Goal: Transaction & Acquisition: Subscribe to service/newsletter

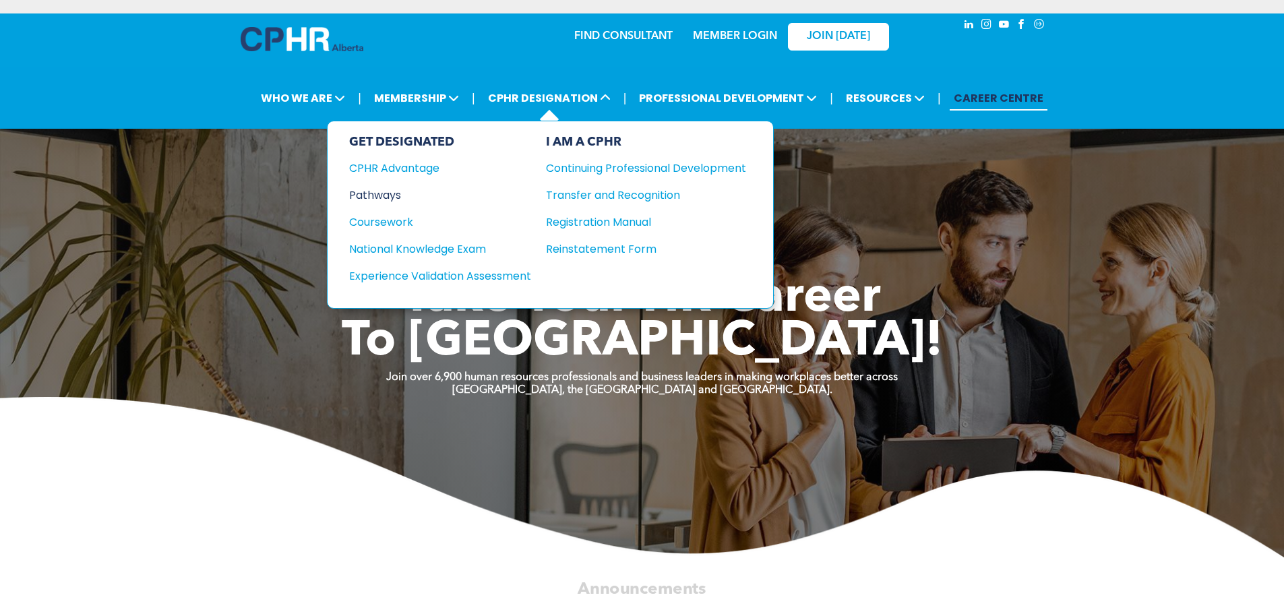
click at [391, 194] on div "Pathways" at bounding box center [431, 195] width 164 height 17
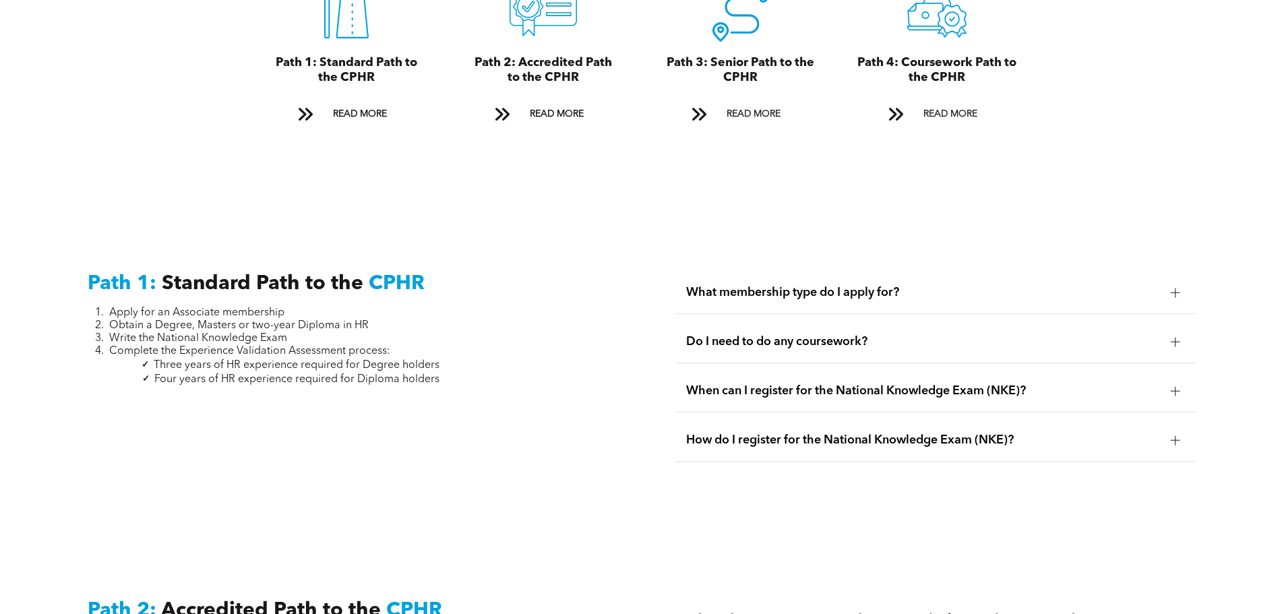
scroll to position [1683, 0]
click at [733, 284] on span "What membership type do I apply for?" at bounding box center [923, 291] width 474 height 15
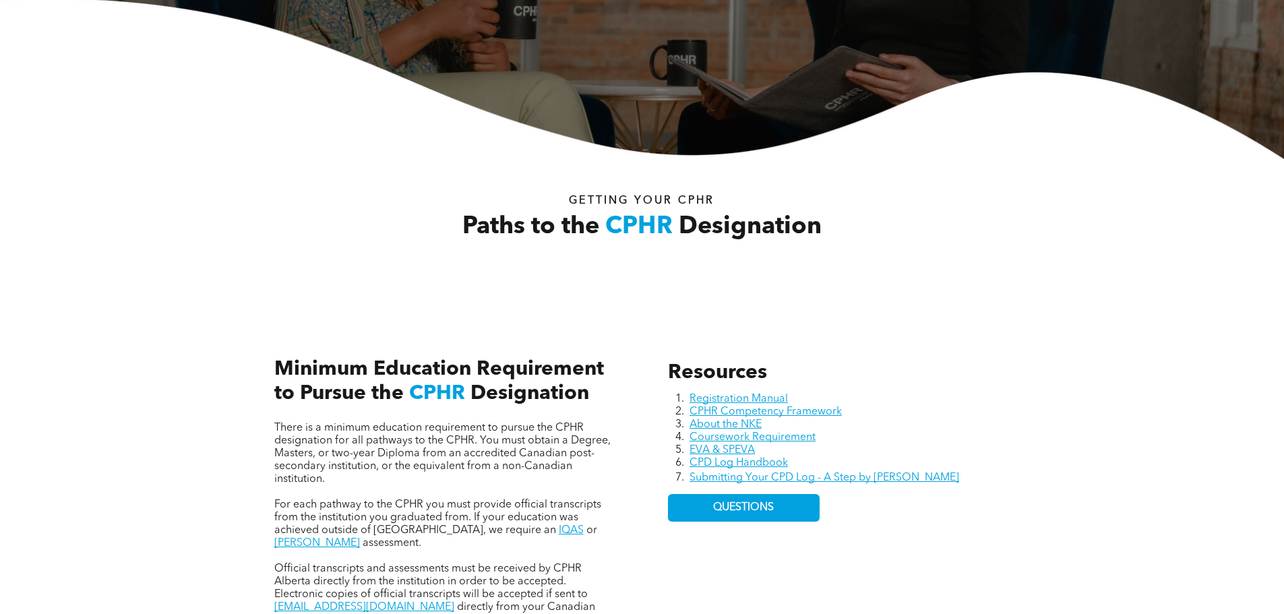
scroll to position [336, 0]
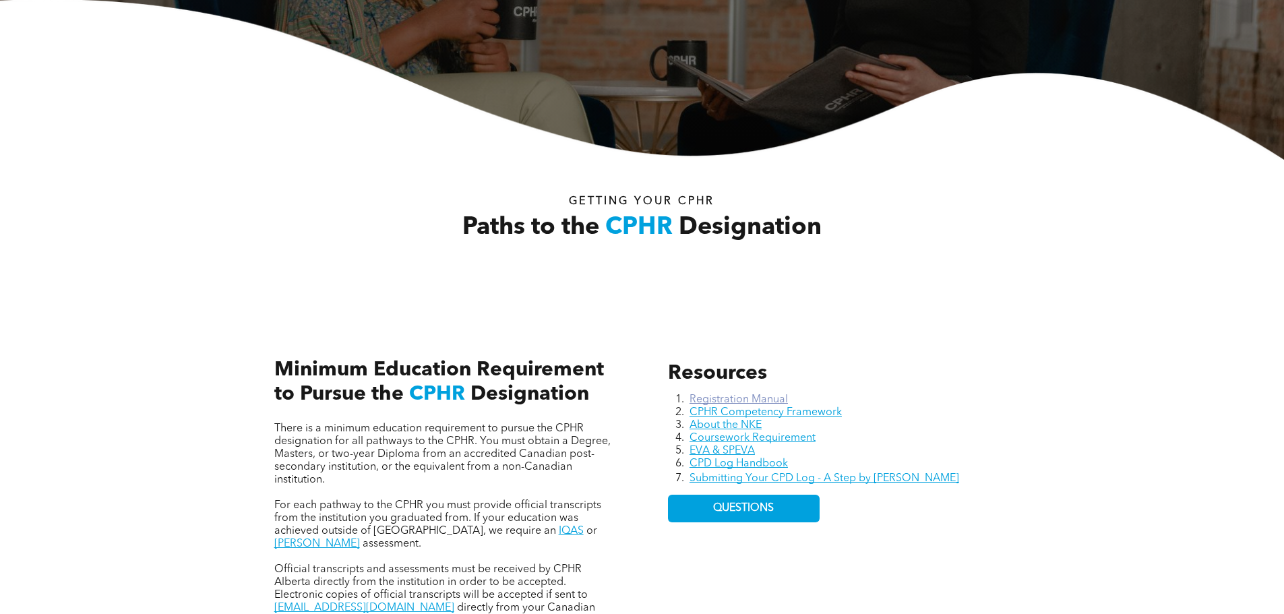
click at [737, 399] on link "Registration Manual" at bounding box center [738, 399] width 98 height 11
click at [1095, 437] on div "Resources Registration Manual CPHR Competency Framework About the NKE Coursewor…" at bounding box center [642, 478] width 1284 height 369
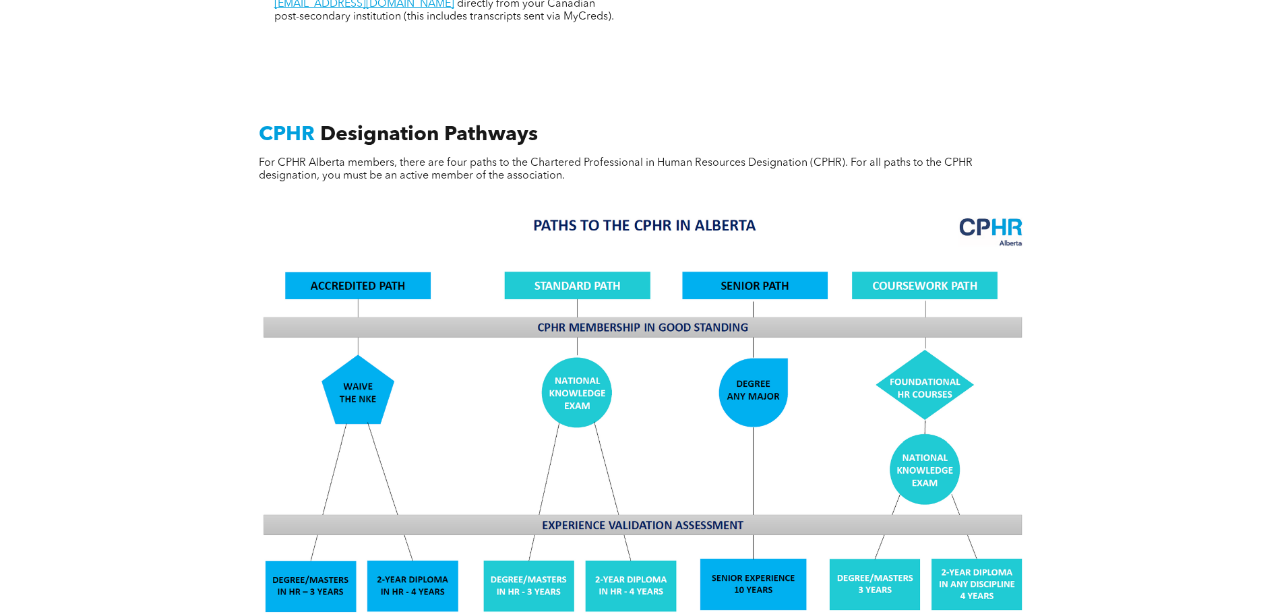
scroll to position [941, 0]
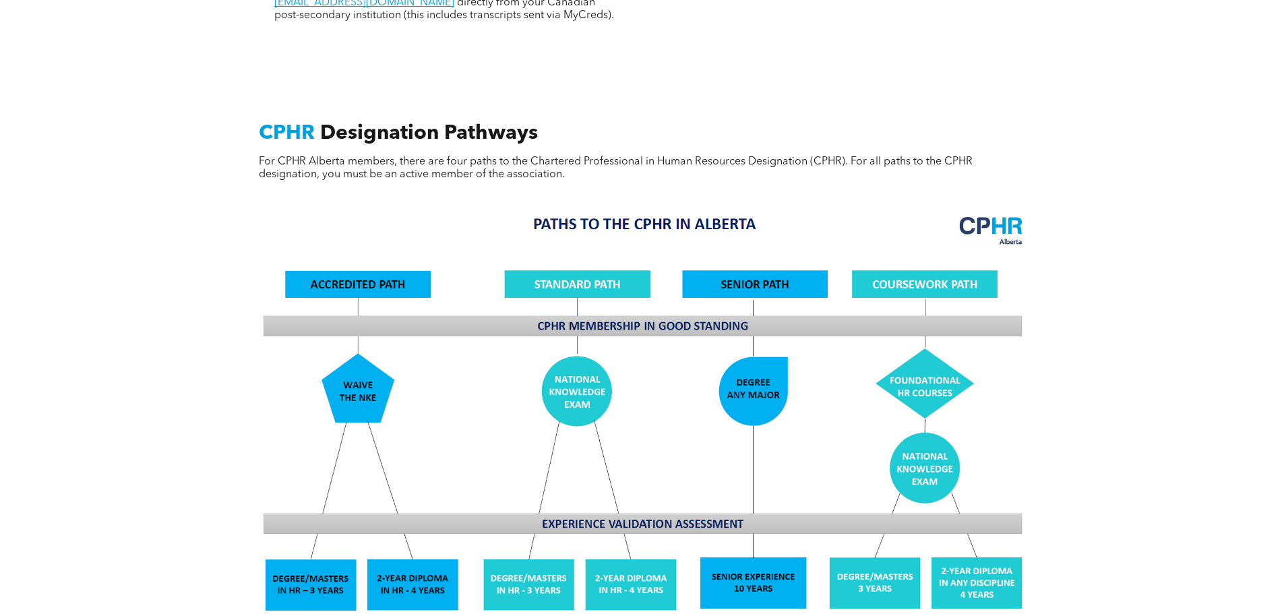
click at [128, 242] on div "CPHR Designation Pathways For CPHR Alberta members, there are four paths to the…" at bounding box center [642, 505] width 1284 height 892
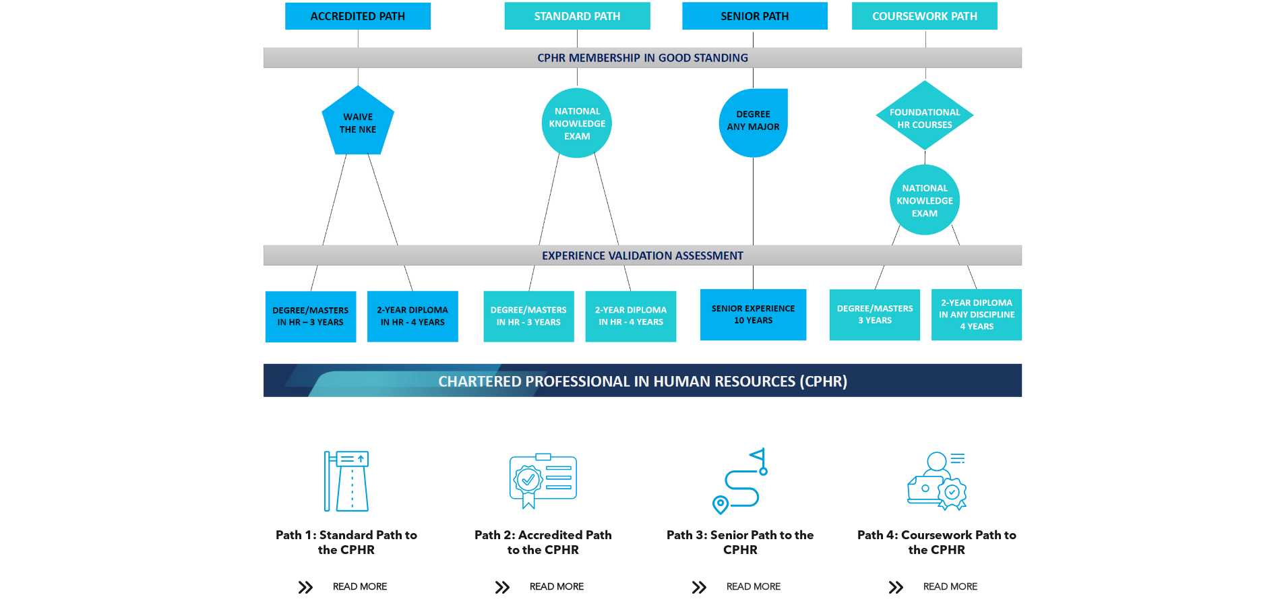
click at [157, 334] on div "CPHR Designation Pathways For CPHR Alberta members, there are four paths to the…" at bounding box center [642, 237] width 1284 height 892
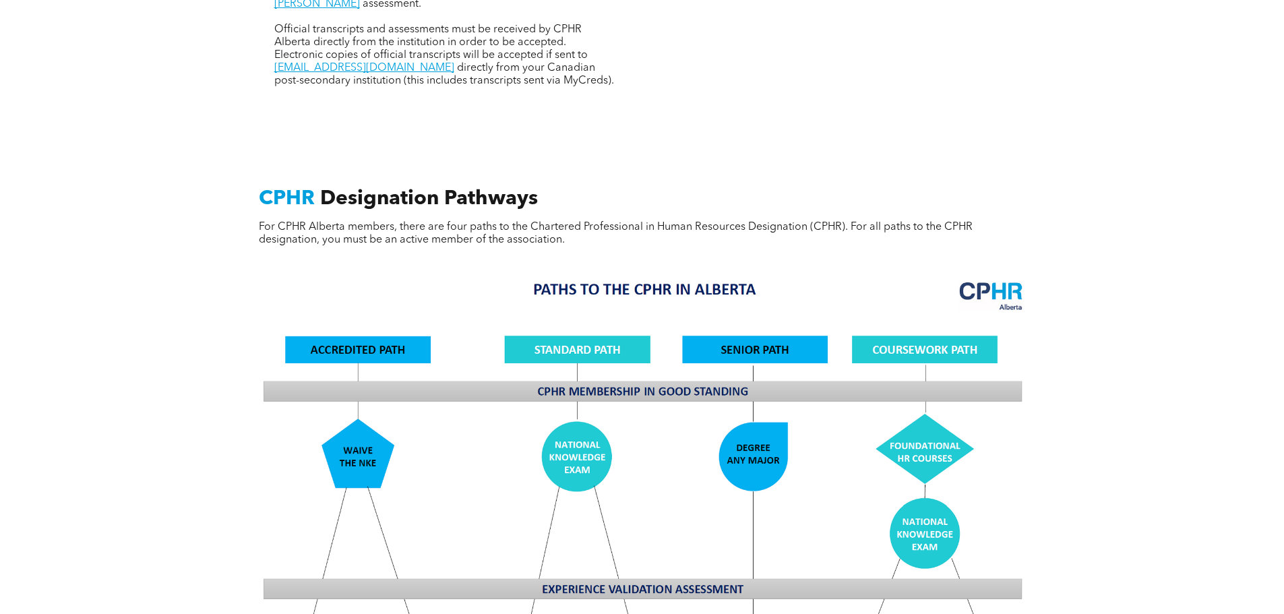
click at [156, 316] on div "CPHR Designation Pathways For CPHR Alberta members, there are four paths to the…" at bounding box center [642, 571] width 1284 height 892
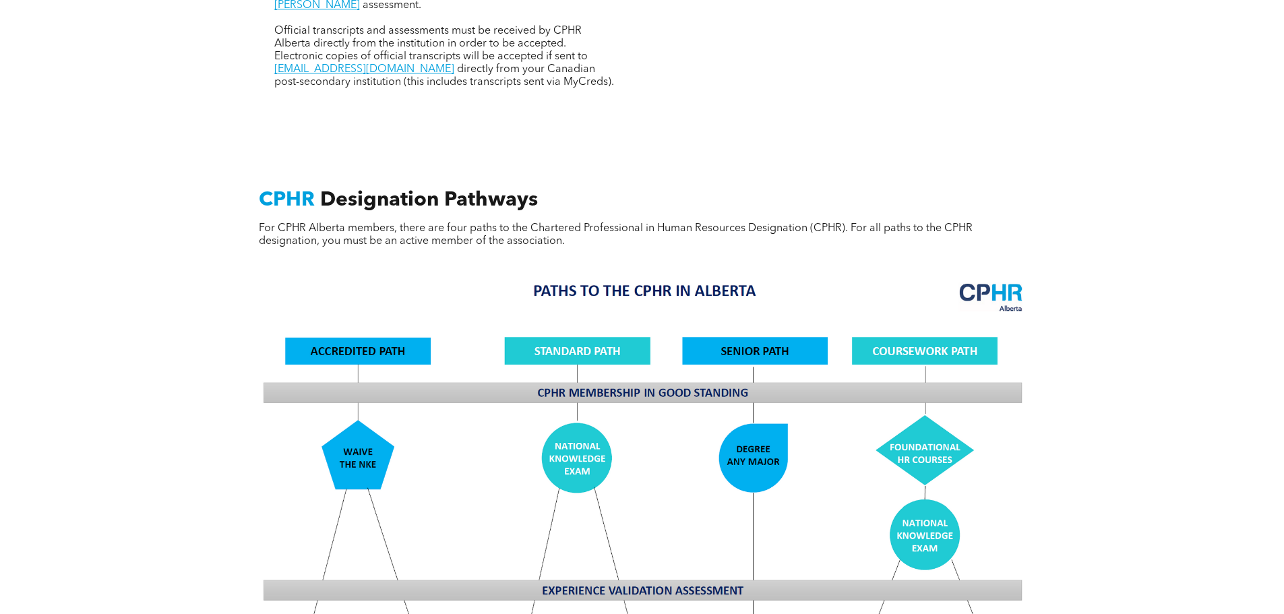
drag, startPoint x: 40, startPoint y: 348, endPoint x: 51, endPoint y: 346, distance: 11.1
click at [46, 347] on div "CPHR Designation Pathways For CPHR Alberta members, there are four paths to the…" at bounding box center [642, 572] width 1284 height 892
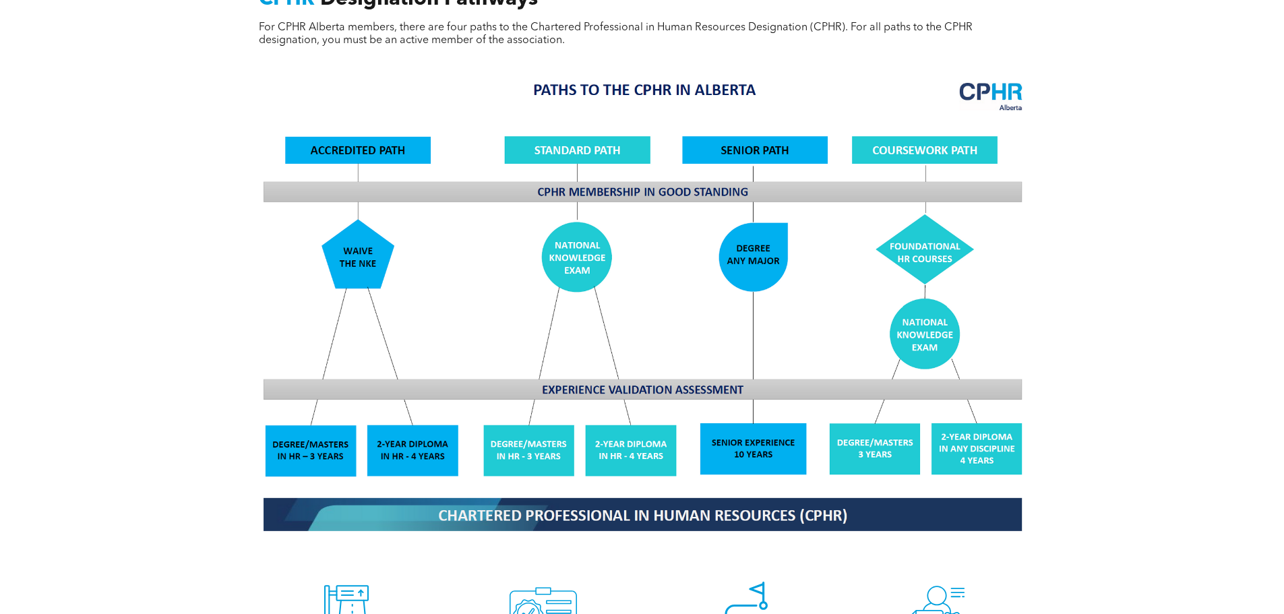
scroll to position [1076, 0]
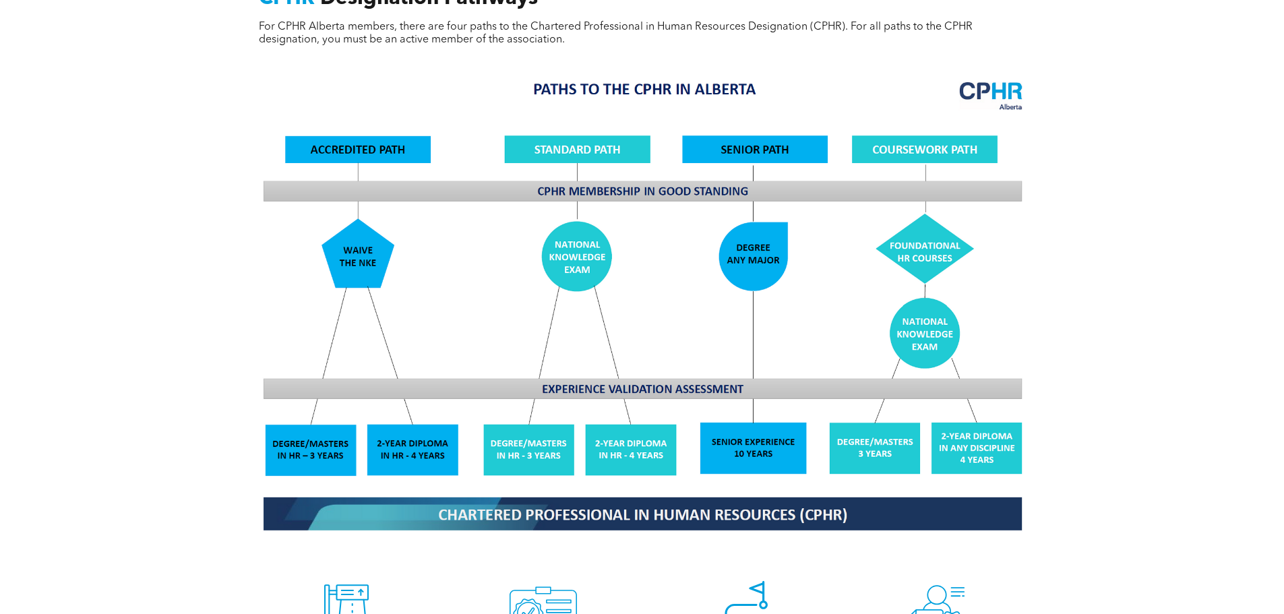
click at [62, 343] on div "CPHR Designation Pathways For CPHR Alberta members, there are four paths to the…" at bounding box center [642, 371] width 1284 height 892
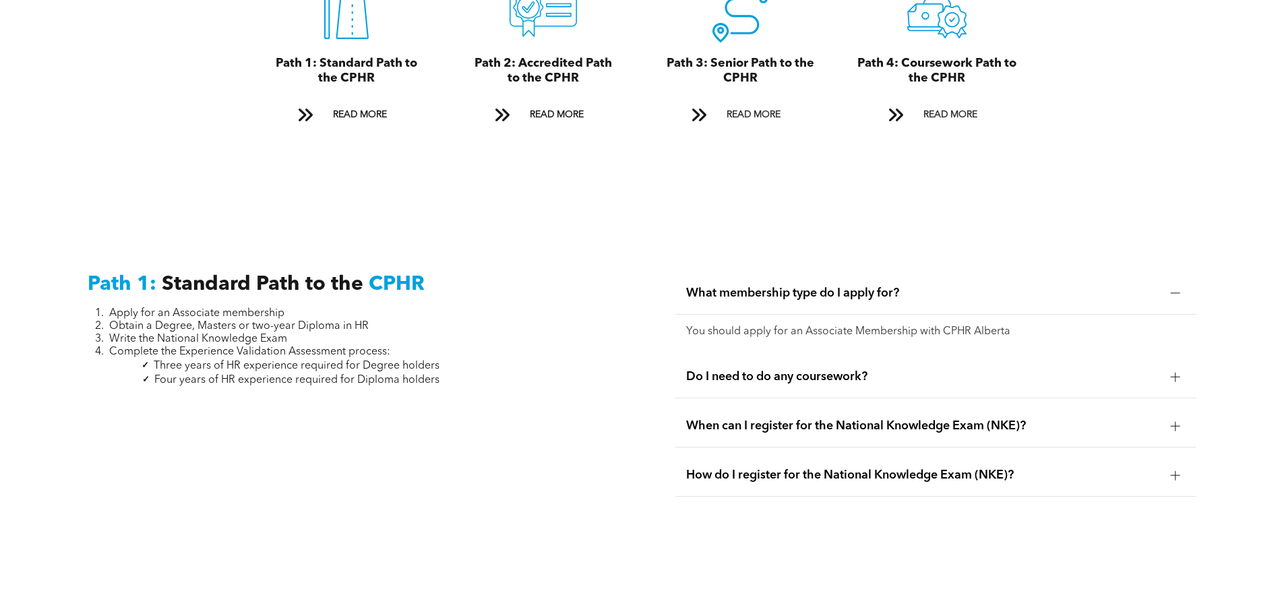
scroll to position [1683, 0]
click at [769, 325] on p "You should apply for an Associate Membership with CPHR Alberta" at bounding box center [935, 331] width 499 height 13
click at [773, 325] on p "You should apply for an Associate Membership with CPHR Alberta" at bounding box center [935, 331] width 499 height 13
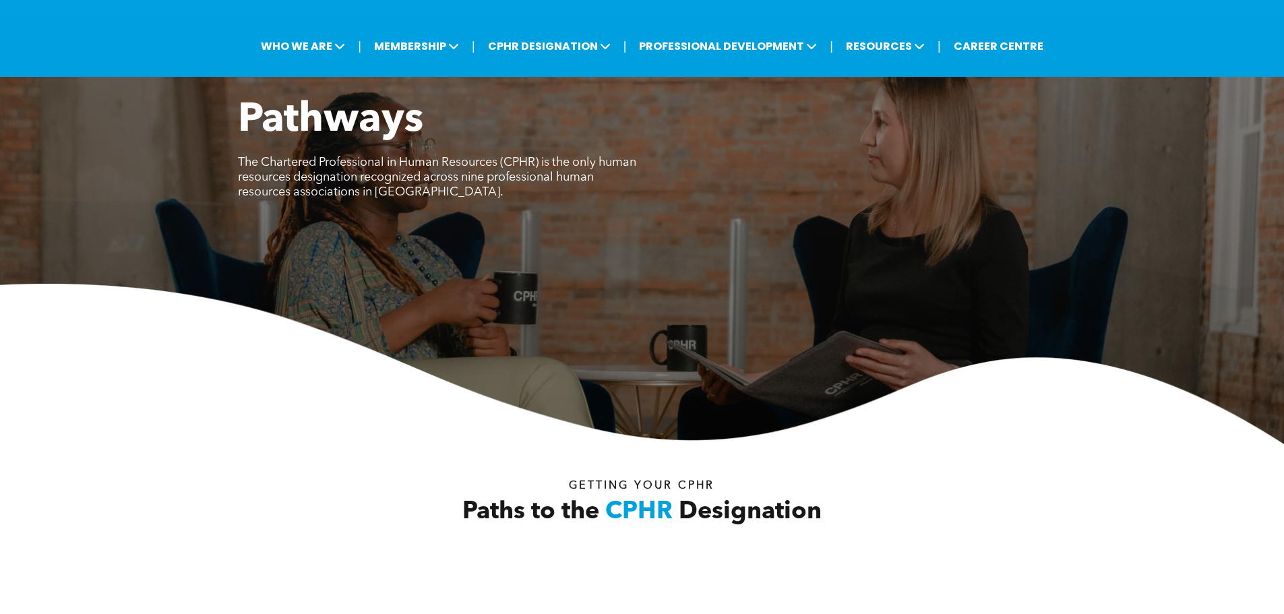
scroll to position [0, 0]
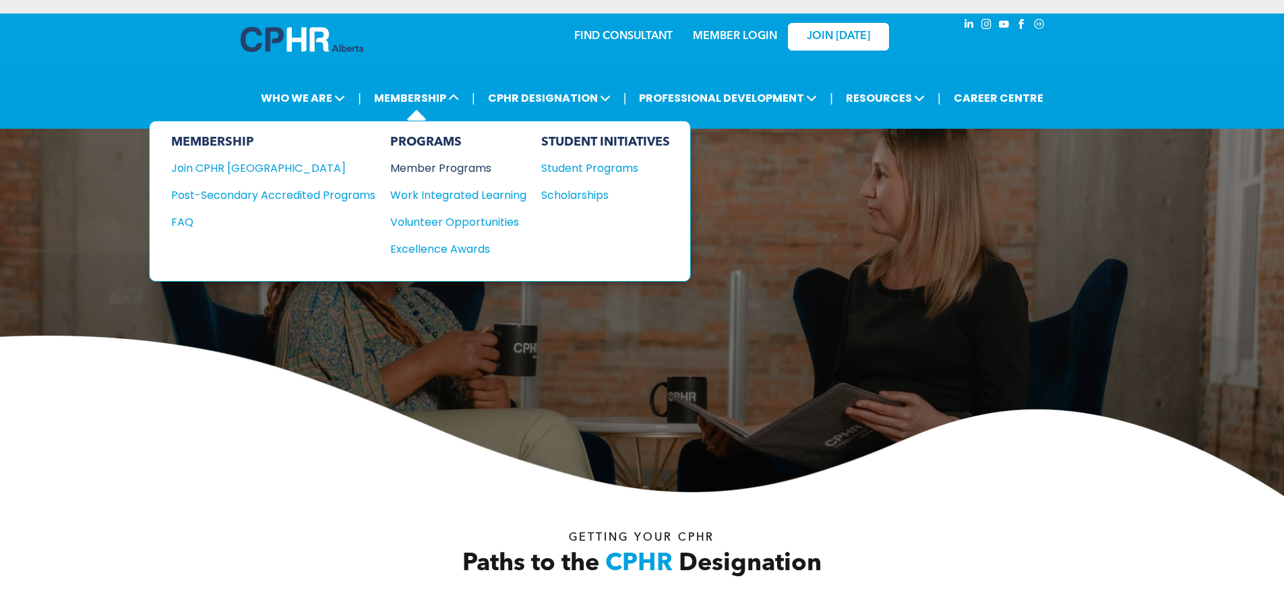
click at [455, 170] on div "Member Programs" at bounding box center [451, 168] width 123 height 17
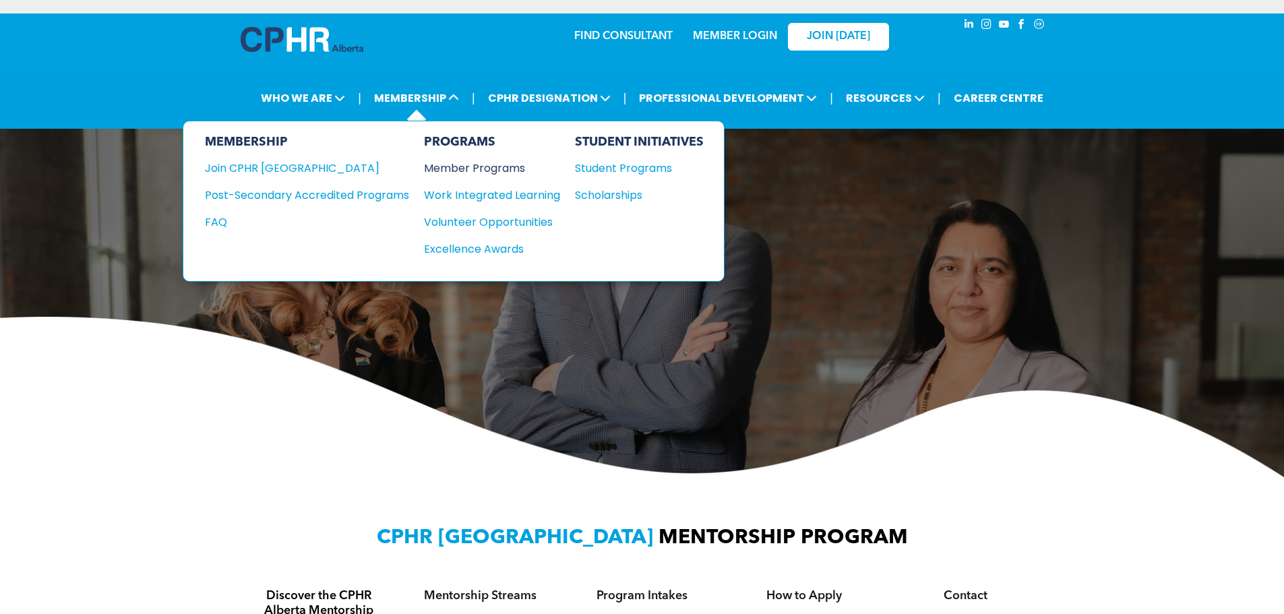
click at [462, 167] on div "Member Programs" at bounding box center [485, 168] width 123 height 17
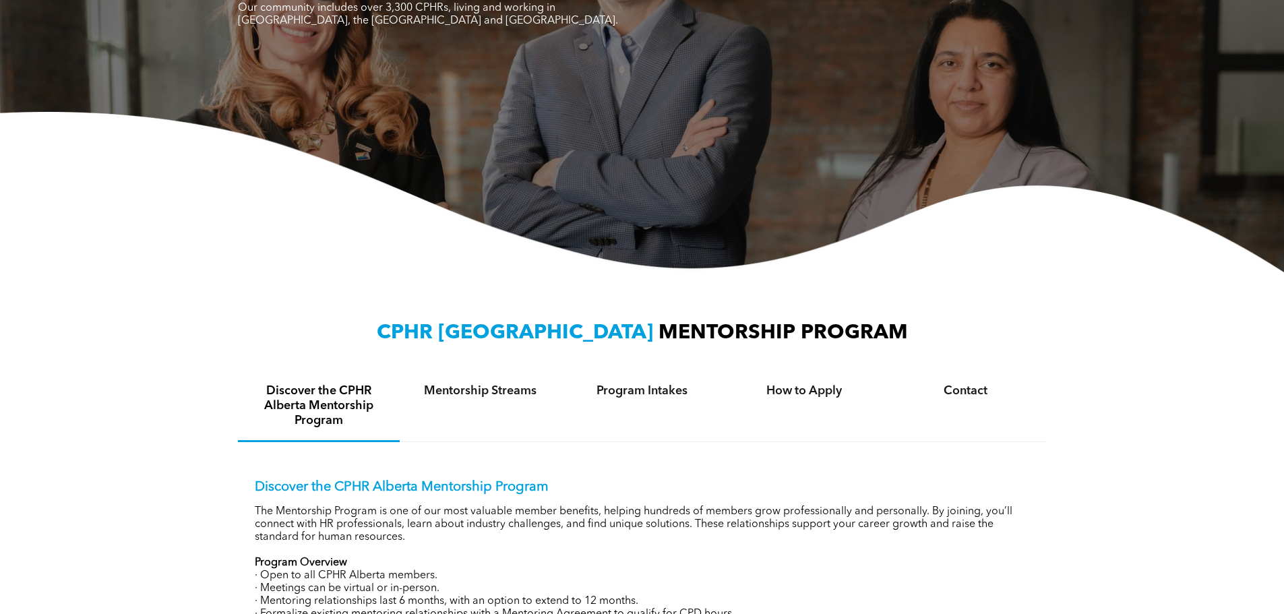
scroll to position [204, 0]
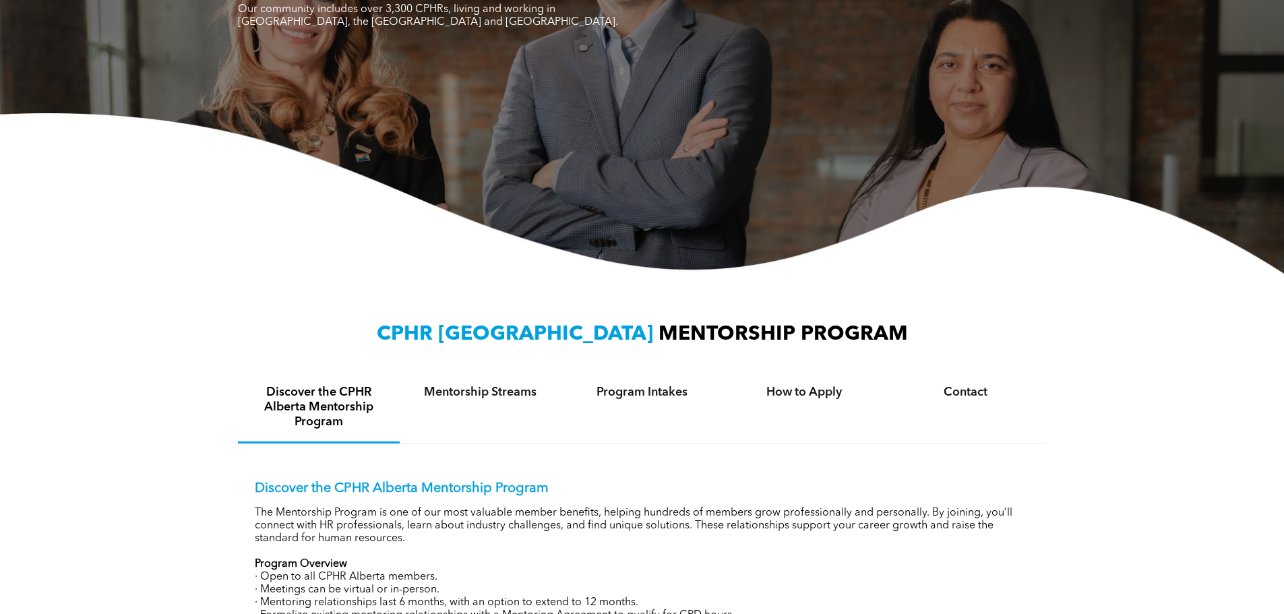
click at [227, 303] on div "CPHR ALBERTA MENTORSHIP PROGRAM Discover the CPHR Alberta Mentorship Program Me…" at bounding box center [642, 480] width 1284 height 412
click at [143, 280] on div "CPHR ALBERTA MENTORSHIP PROGRAM Discover the CPHR Alberta Mentorship Program Me…" at bounding box center [642, 480] width 1284 height 412
click at [155, 210] on img at bounding box center [642, 193] width 1284 height 160
click at [152, 275] on div "CPHR ALBERTA MENTORSHIP PROGRAM Discover the CPHR Alberta Mentorship Program Me…" at bounding box center [642, 480] width 1284 height 412
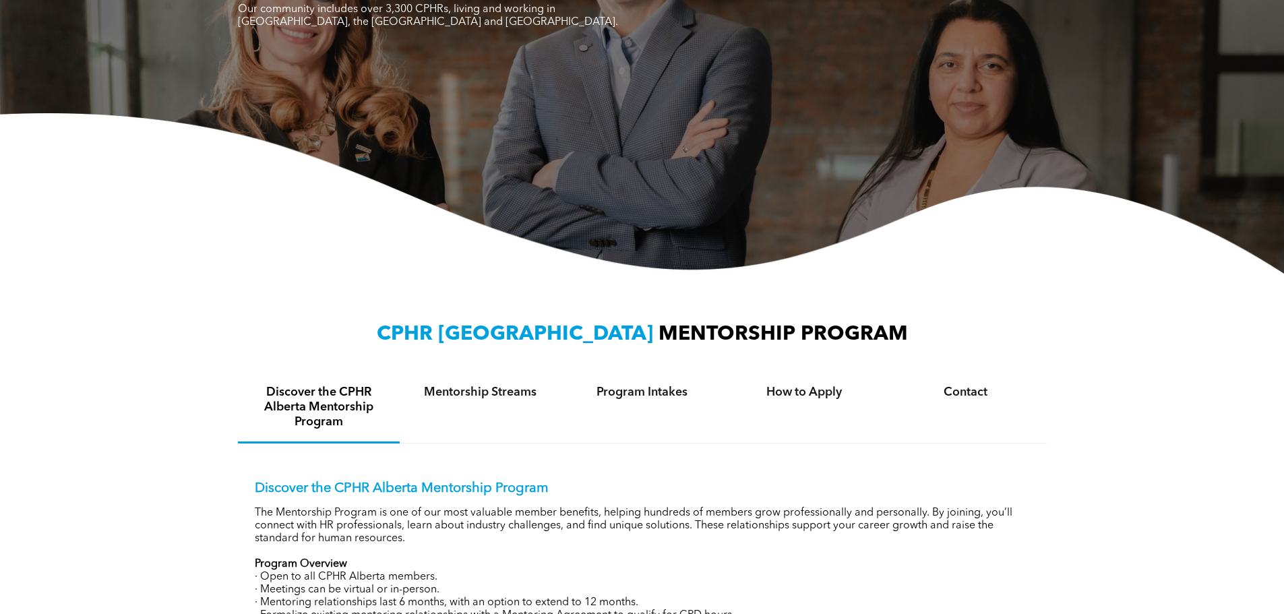
click at [146, 289] on div "CPHR ALBERTA MENTORSHIP PROGRAM Discover the CPHR Alberta Mentorship Program Me…" at bounding box center [642, 480] width 1284 height 412
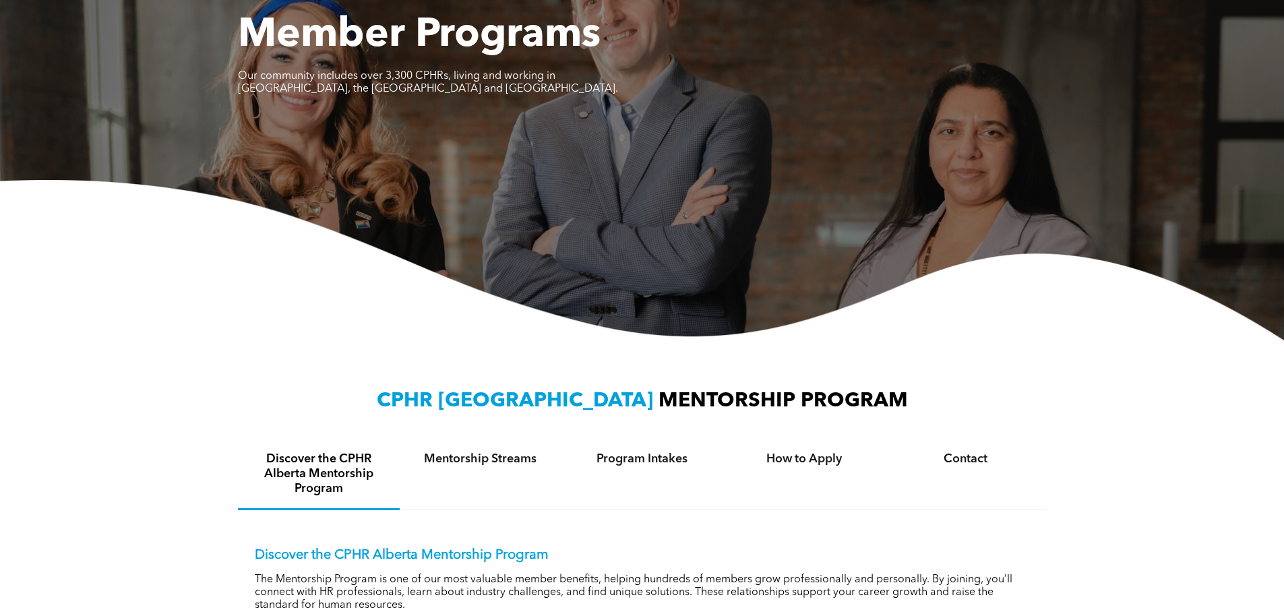
click at [104, 218] on img at bounding box center [642, 260] width 1284 height 160
click at [88, 307] on img at bounding box center [642, 261] width 1284 height 160
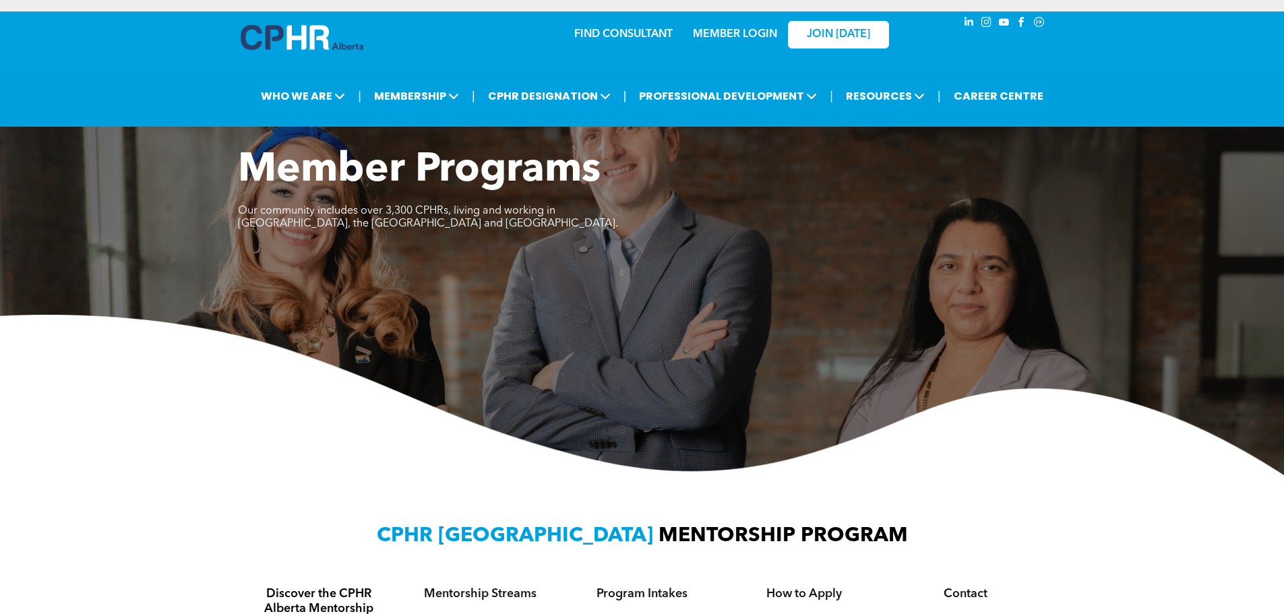
scroll to position [0, 0]
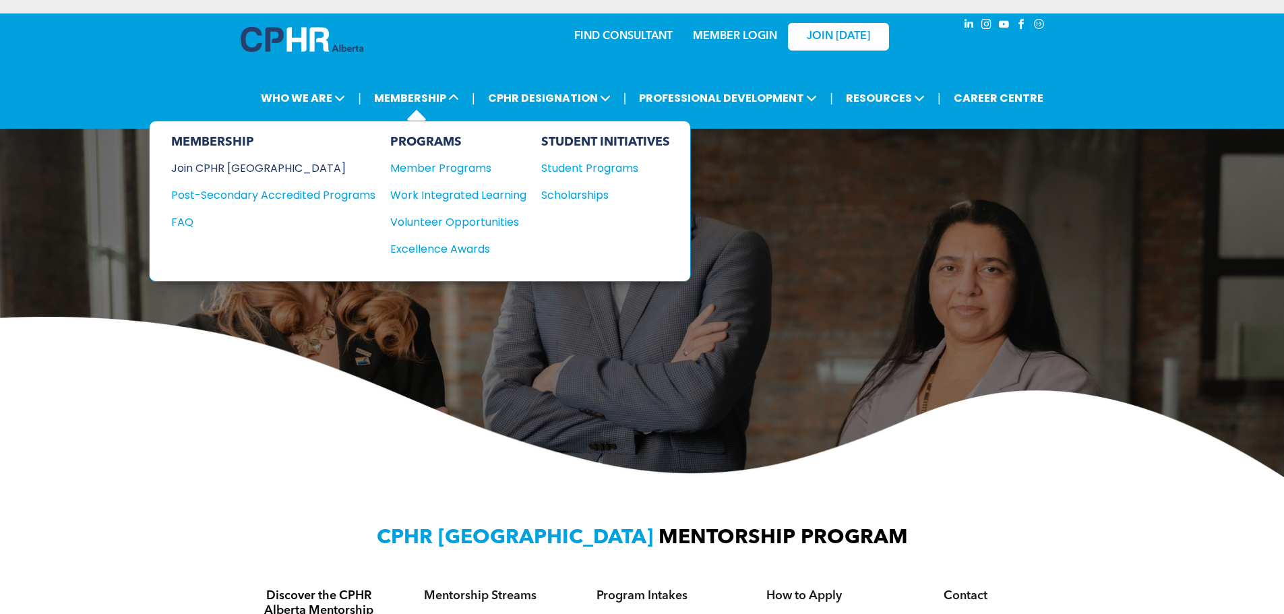
click at [243, 173] on div "Join CPHR [GEOGRAPHIC_DATA]" at bounding box center [263, 168] width 184 height 17
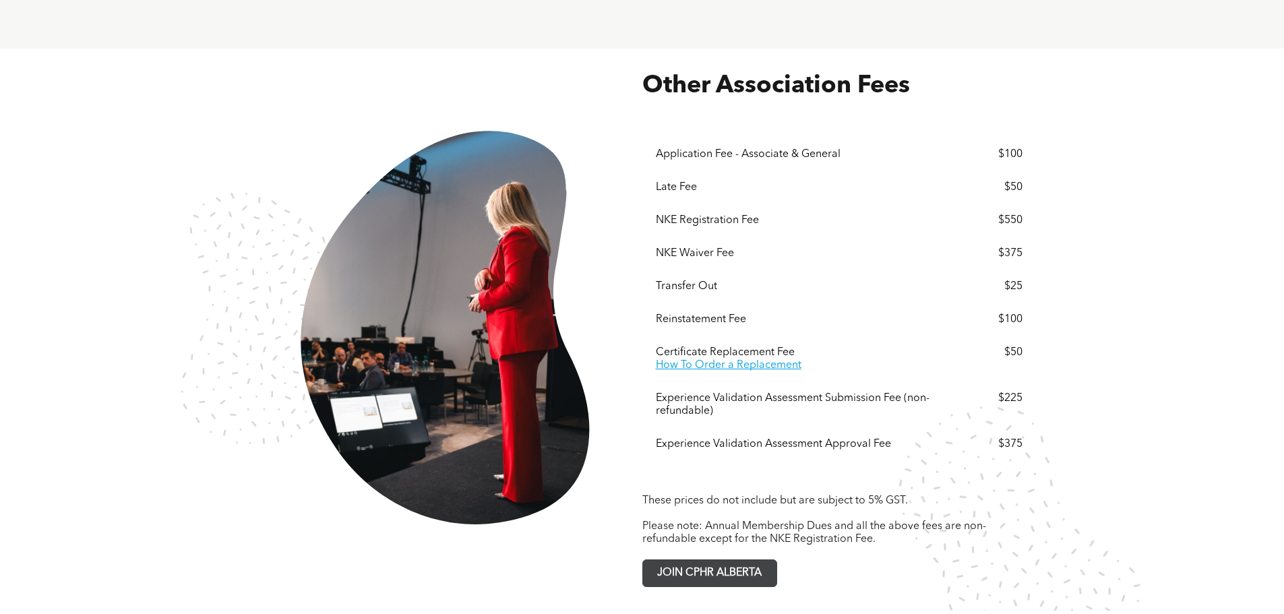
scroll to position [2489, 0]
click at [698, 559] on span "JOIN CPHR ALBERTA" at bounding box center [709, 572] width 114 height 26
